Goal: Information Seeking & Learning: Learn about a topic

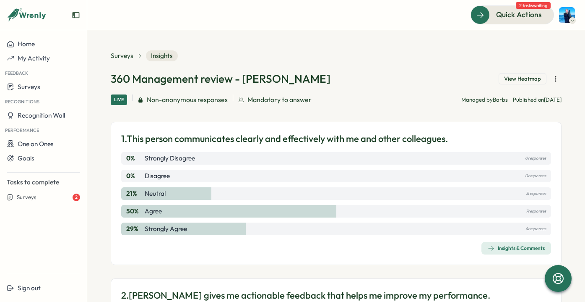
click at [513, 252] on span "Insights & Comments" at bounding box center [516, 248] width 57 height 12
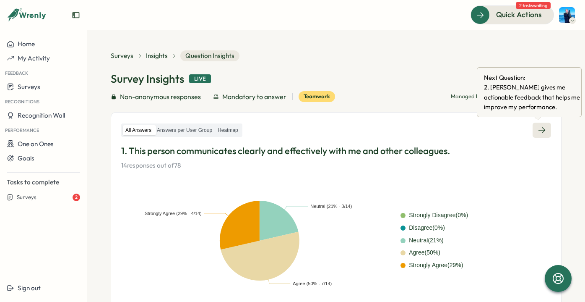
click at [540, 131] on icon at bounding box center [542, 130] width 8 height 8
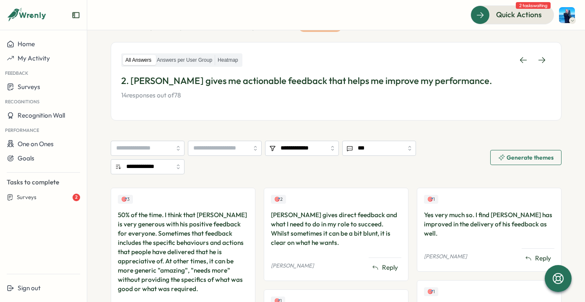
scroll to position [36, 0]
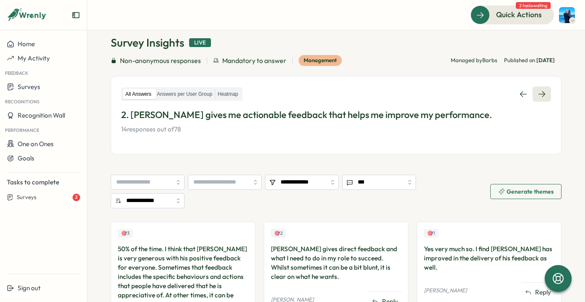
click at [541, 97] on icon at bounding box center [542, 94] width 8 height 8
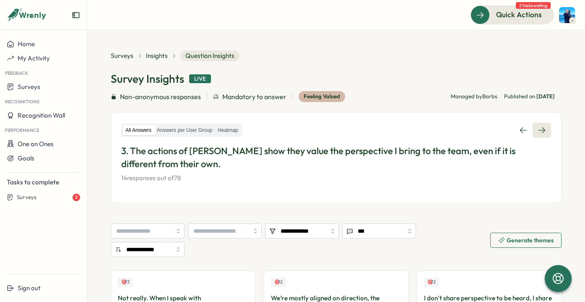
click at [544, 129] on link at bounding box center [542, 129] width 18 height 15
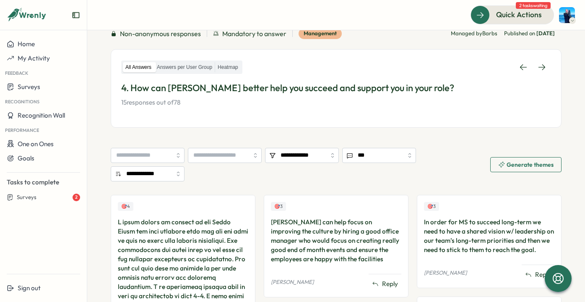
scroll to position [62, 0]
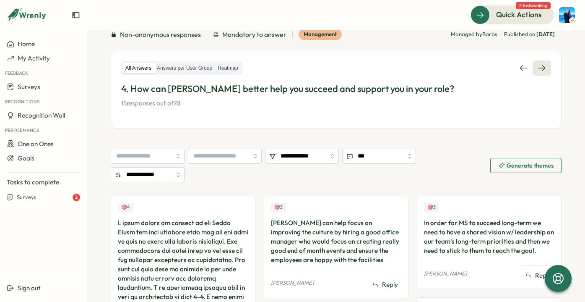
click at [543, 73] on link at bounding box center [542, 67] width 18 height 15
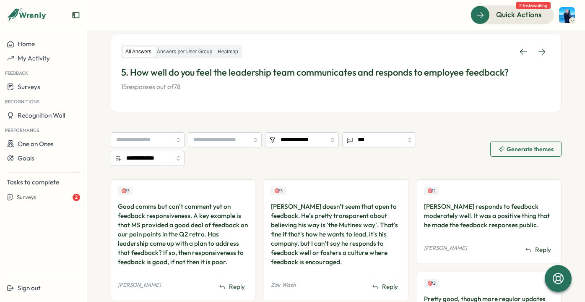
scroll to position [58, 0]
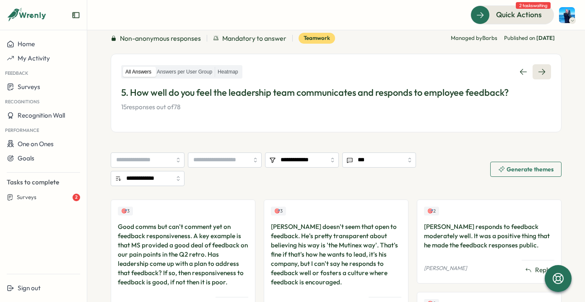
click at [543, 74] on link at bounding box center [542, 71] width 18 height 15
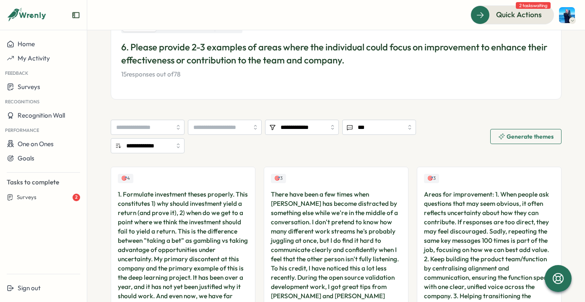
scroll to position [16, 0]
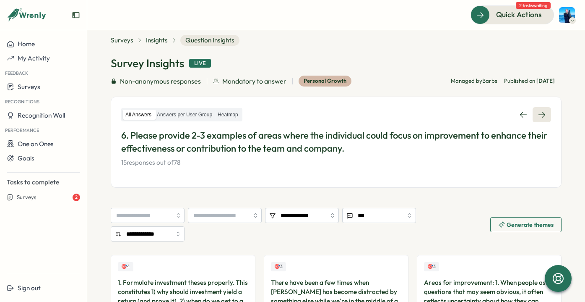
click at [536, 107] on link at bounding box center [542, 114] width 18 height 15
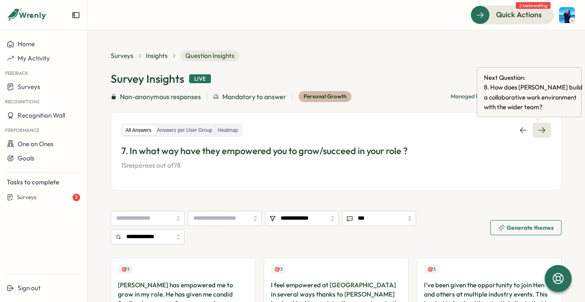
click at [538, 129] on icon at bounding box center [542, 130] width 8 height 8
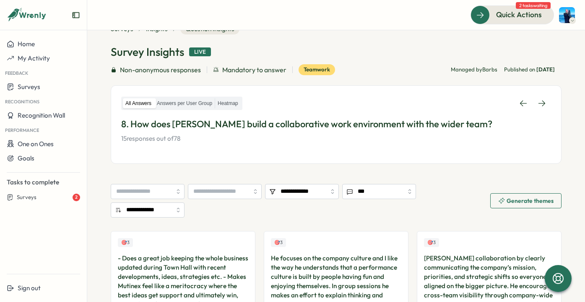
scroll to position [5, 0]
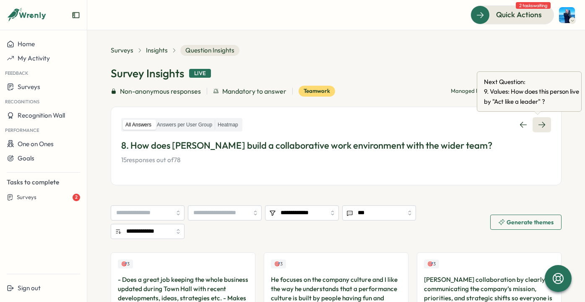
click at [546, 126] on link at bounding box center [542, 124] width 18 height 15
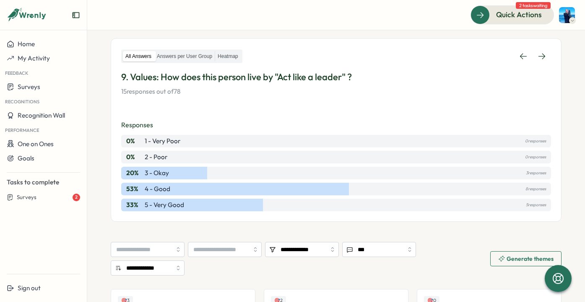
scroll to position [47, 0]
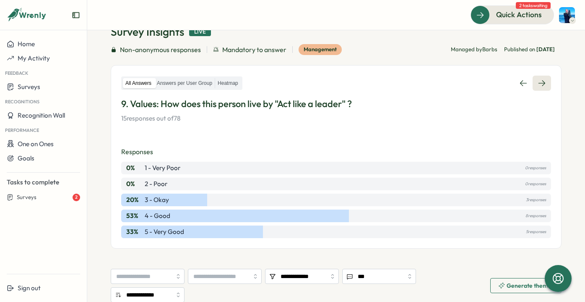
click at [538, 79] on icon at bounding box center [542, 83] width 8 height 8
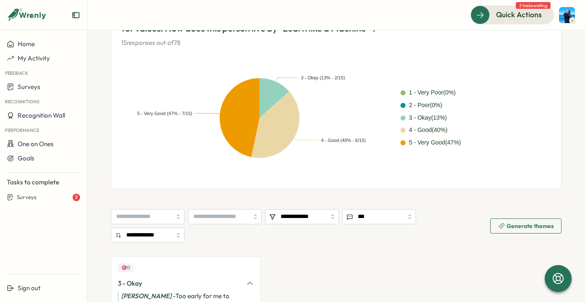
scroll to position [45, 0]
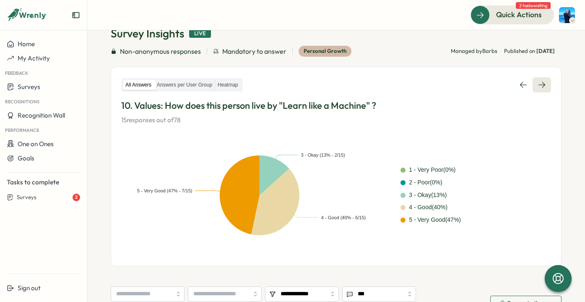
click at [543, 88] on link at bounding box center [542, 84] width 18 height 15
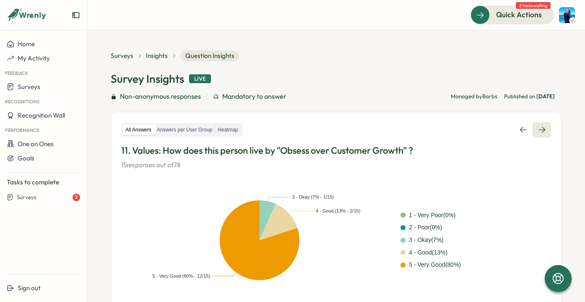
click at [540, 123] on link at bounding box center [542, 129] width 18 height 15
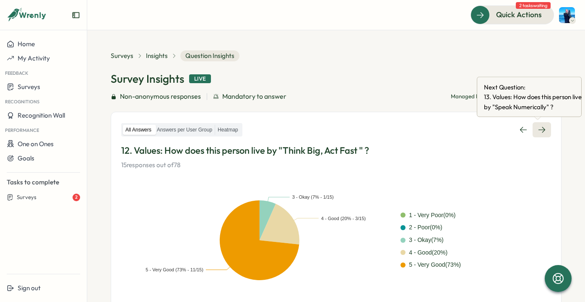
click at [545, 126] on link at bounding box center [542, 129] width 18 height 15
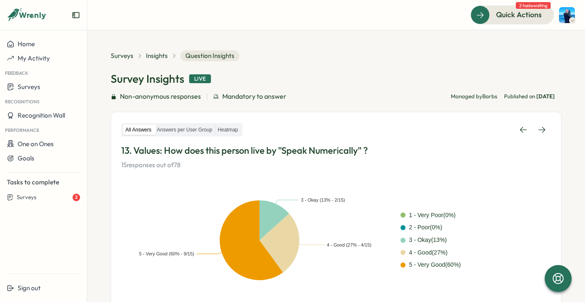
click at [538, 138] on div "All Answers Answers per User Group Heatmap 13. Values: How does this person liv…" at bounding box center [336, 145] width 430 height 47
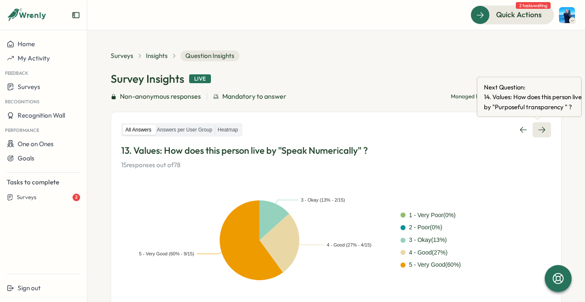
click at [542, 133] on link at bounding box center [542, 129] width 18 height 15
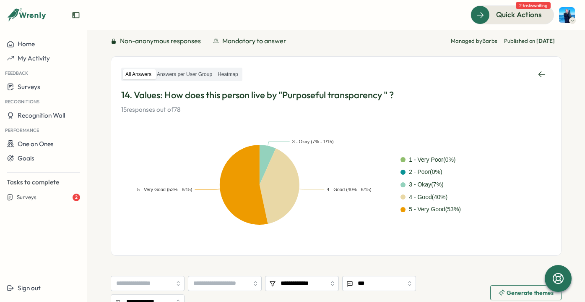
scroll to position [205, 0]
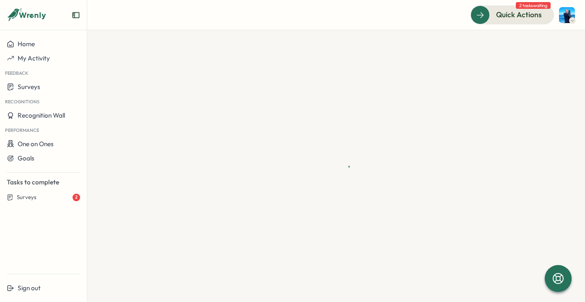
click at [50, 95] on div "Recognitions" at bounding box center [43, 101] width 87 height 14
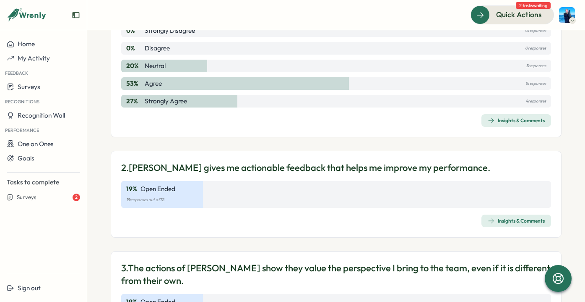
scroll to position [133, 0]
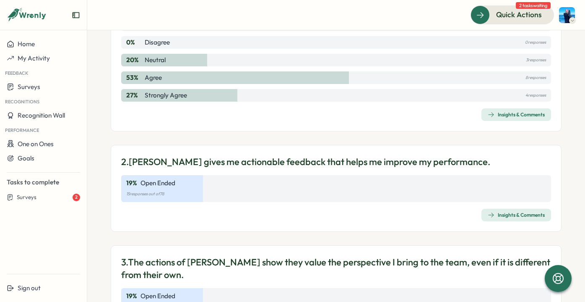
click at [481, 112] on button "Insights & Comments" at bounding box center [516, 114] width 70 height 13
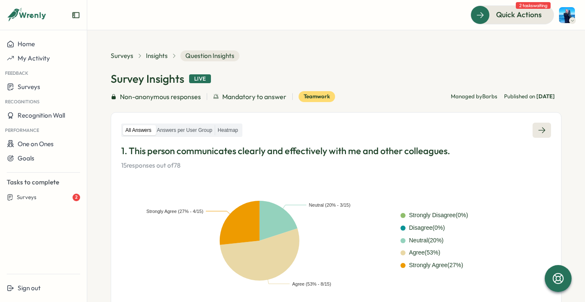
click at [541, 125] on link at bounding box center [542, 129] width 18 height 15
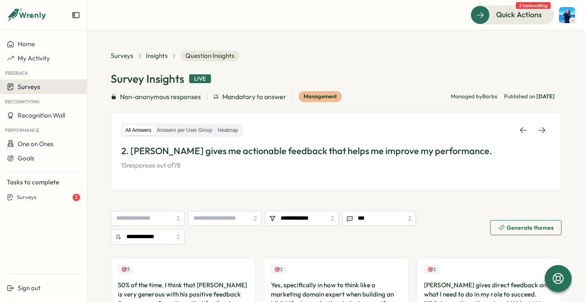
click at [47, 85] on div "Surveys" at bounding box center [43, 87] width 73 height 8
click at [86, 85] on div "Insights" at bounding box center [100, 87] width 29 height 16
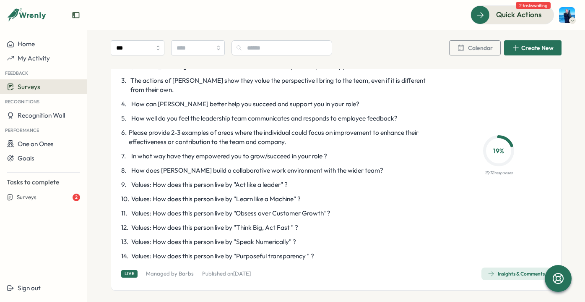
scroll to position [1694, 0]
click at [511, 269] on span "Insights & Comments" at bounding box center [516, 274] width 57 height 12
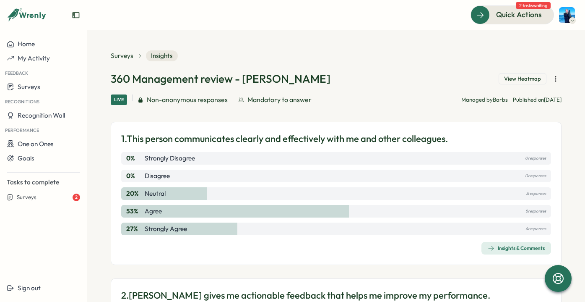
click at [516, 250] on div "Insights & Comments" at bounding box center [516, 247] width 57 height 7
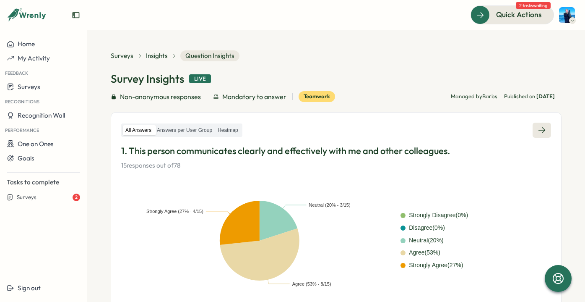
click at [542, 126] on link at bounding box center [542, 129] width 18 height 15
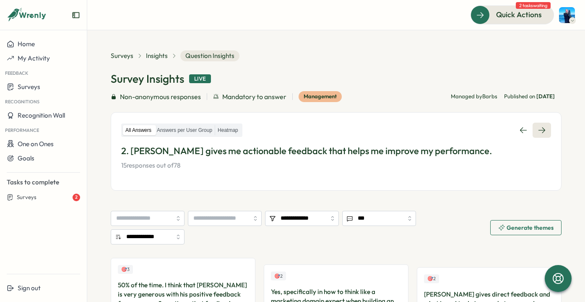
click at [542, 126] on link at bounding box center [542, 129] width 18 height 15
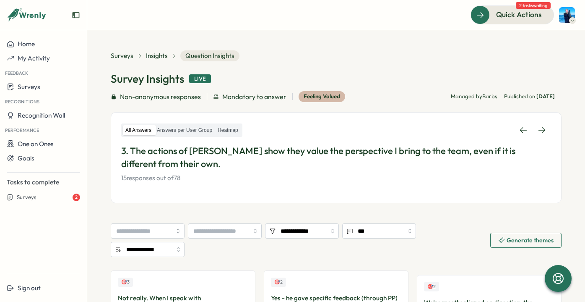
click at [540, 123] on link at bounding box center [542, 129] width 18 height 15
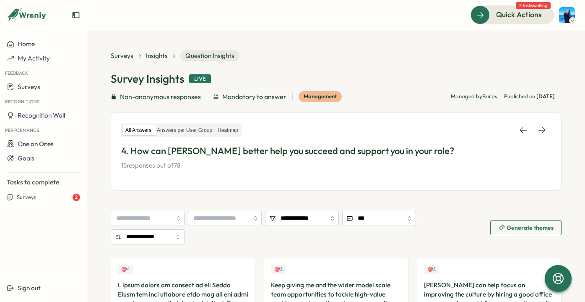
click at [538, 130] on icon at bounding box center [541, 130] width 7 height 6
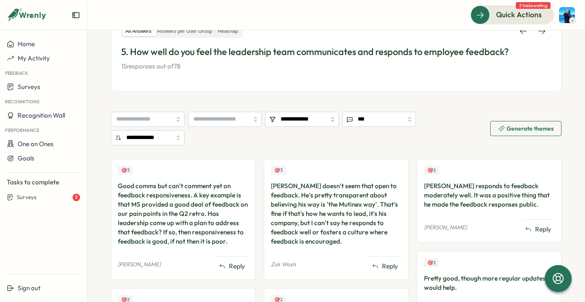
scroll to position [62, 0]
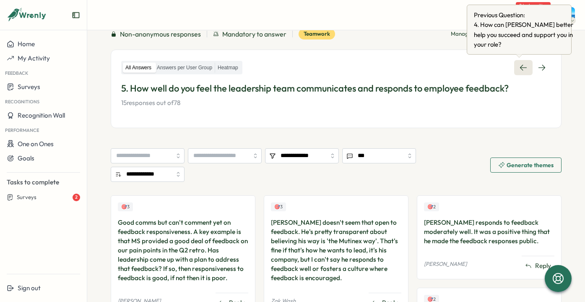
click at [519, 70] on icon at bounding box center [523, 67] width 8 height 8
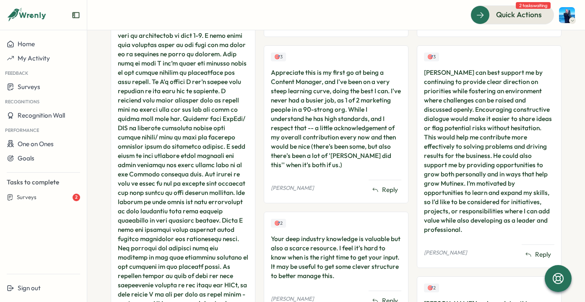
scroll to position [339, 0]
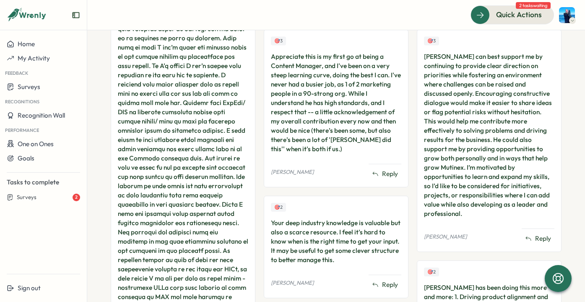
click at [179, 204] on div at bounding box center [183, 218] width 130 height 554
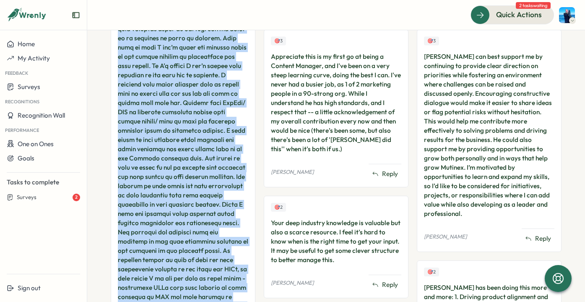
click at [179, 204] on div at bounding box center [183, 218] width 130 height 554
copy div "I think making it clearer on how Model Scale can push customer work and get the…"
click at [152, 290] on div at bounding box center [183, 218] width 130 height 554
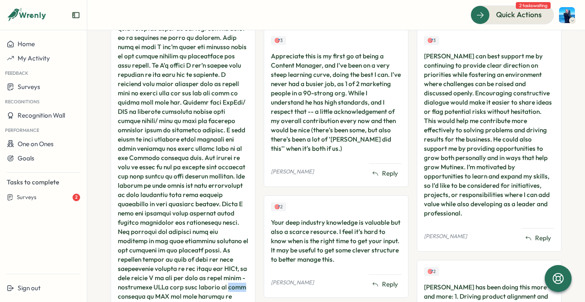
click at [152, 290] on div at bounding box center [183, 218] width 130 height 554
click at [192, 119] on div at bounding box center [183, 218] width 130 height 554
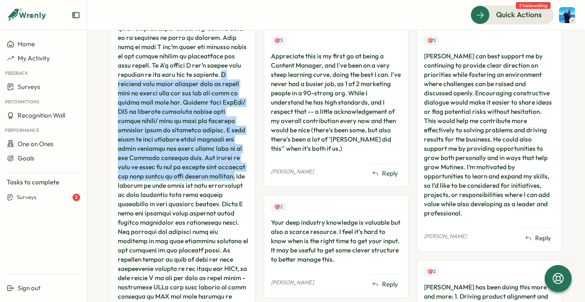
drag, startPoint x: 194, startPoint y: 75, endPoint x: 216, endPoint y: 178, distance: 105.5
click at [216, 178] on div at bounding box center [183, 218] width 130 height 554
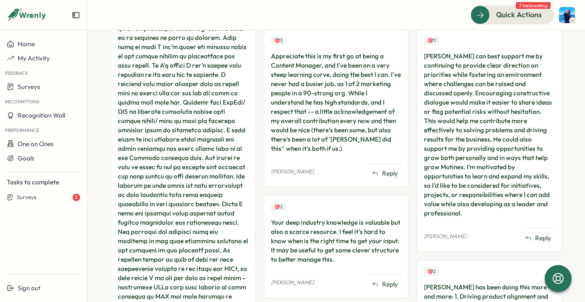
click at [198, 207] on div at bounding box center [183, 218] width 130 height 554
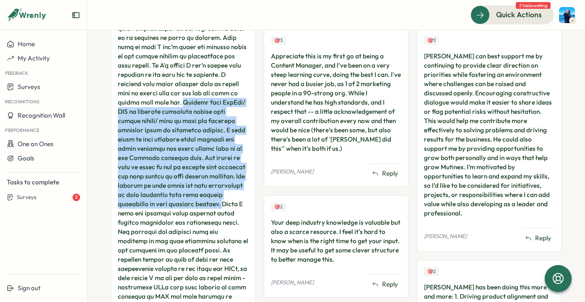
drag, startPoint x: 187, startPoint y: 205, endPoint x: 131, endPoint y: 102, distance: 116.5
click at [131, 102] on div at bounding box center [183, 218] width 130 height 554
copy div "Support from MarSci/ MDA in managing customers around high volume period/ when …"
